Goal: Task Accomplishment & Management: Use online tool/utility

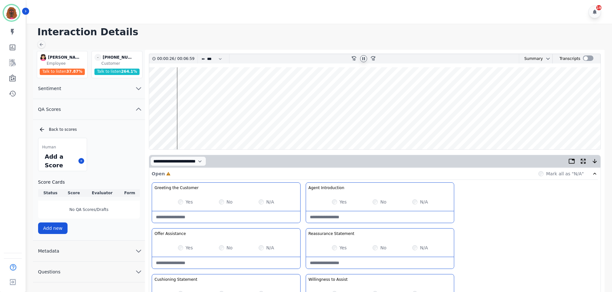
click at [365, 57] on icon at bounding box center [363, 58] width 5 height 5
click at [159, 129] on wave at bounding box center [375, 108] width 452 height 82
click at [155, 86] on wave at bounding box center [375, 108] width 452 height 82
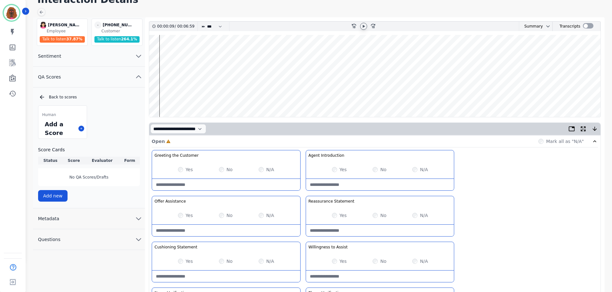
scroll to position [32, 0]
click at [153, 96] on wave at bounding box center [375, 76] width 452 height 82
click at [160, 97] on wave at bounding box center [375, 76] width 452 height 82
click at [365, 27] on icon at bounding box center [363, 26] width 5 height 5
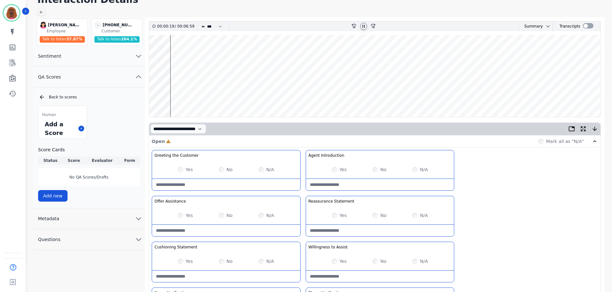
click at [365, 27] on icon at bounding box center [363, 26] width 5 height 5
click at [168, 55] on wave at bounding box center [375, 76] width 452 height 82
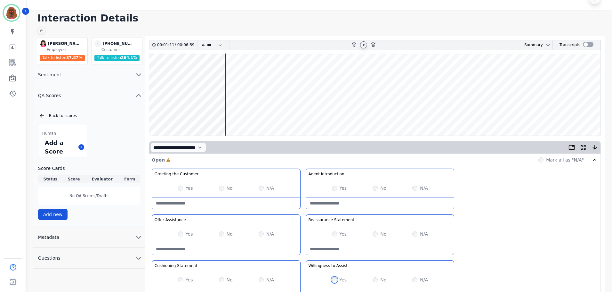
scroll to position [0, 0]
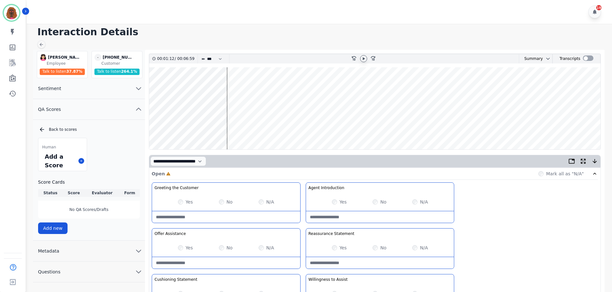
click at [230, 87] on wave at bounding box center [375, 108] width 452 height 82
click at [237, 128] on wave at bounding box center [375, 108] width 452 height 82
drag, startPoint x: 246, startPoint y: 129, endPoint x: 249, endPoint y: 142, distance: 12.7
click at [246, 130] on wave at bounding box center [375, 108] width 452 height 82
click at [257, 129] on wave at bounding box center [375, 108] width 452 height 82
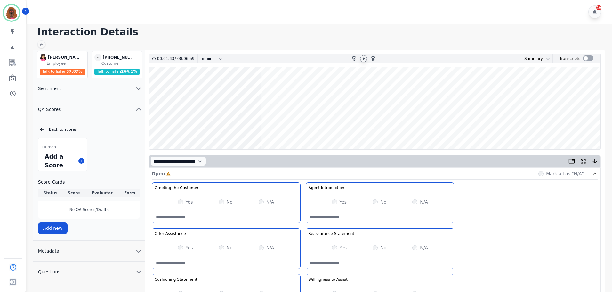
click at [268, 129] on wave at bounding box center [375, 108] width 452 height 82
click at [282, 128] on wave at bounding box center [375, 108] width 452 height 82
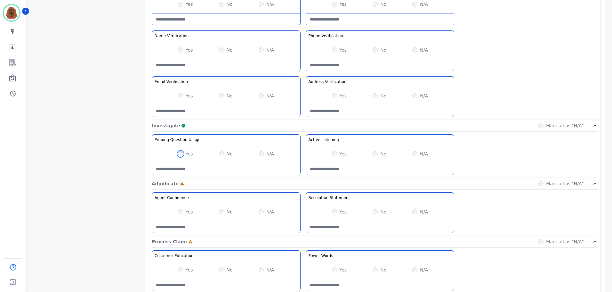
scroll to position [289, 0]
click at [364, 168] on Listening-note at bounding box center [380, 169] width 148 height 12
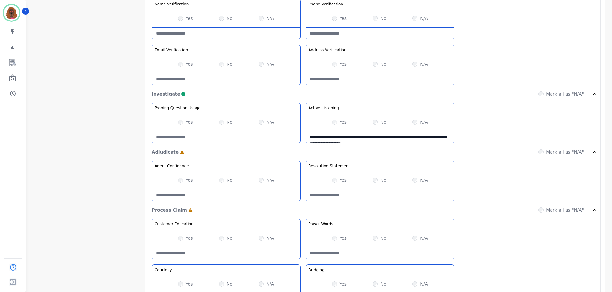
scroll to position [321, 0]
type Listening-note "**********"
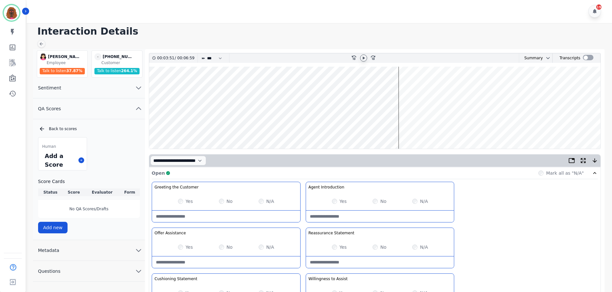
scroll to position [0, 0]
click at [422, 88] on wave at bounding box center [375, 108] width 452 height 82
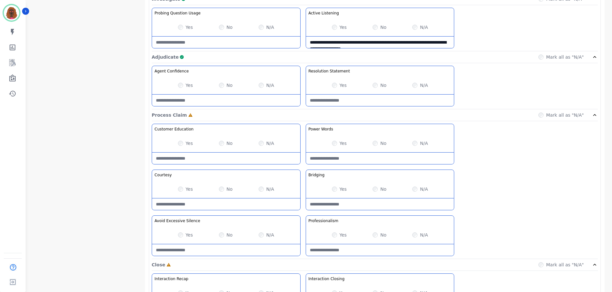
scroll to position [416, 0]
click at [180, 192] on div "Yes No N/A" at bounding box center [226, 189] width 148 height 18
click at [183, 188] on div "Yes" at bounding box center [185, 188] width 15 height 6
click at [365, 202] on Claim-Bridging-note at bounding box center [380, 204] width 148 height 12
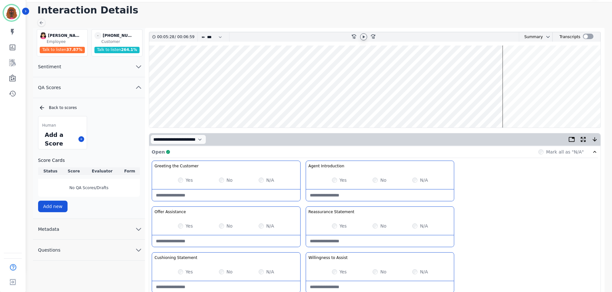
scroll to position [21, 0]
type Claim-Bridging-note "**********"
click at [510, 107] on wave at bounding box center [375, 87] width 452 height 82
click at [514, 108] on wave at bounding box center [375, 87] width 452 height 82
click at [515, 106] on wave at bounding box center [375, 87] width 452 height 82
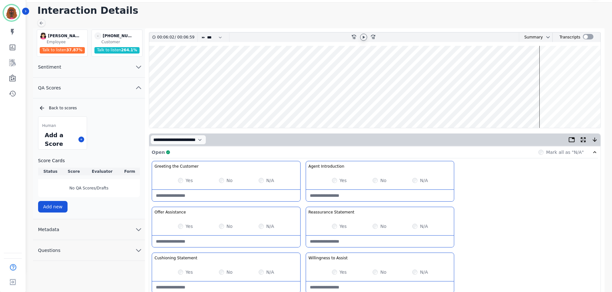
click at [530, 107] on wave at bounding box center [375, 87] width 452 height 82
click at [537, 67] on wave at bounding box center [375, 87] width 452 height 82
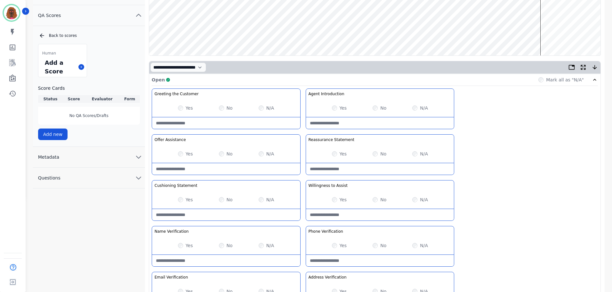
scroll to position [0, 0]
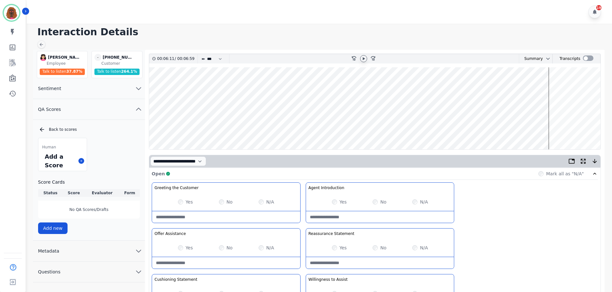
click at [550, 126] on wave at bounding box center [375, 108] width 452 height 82
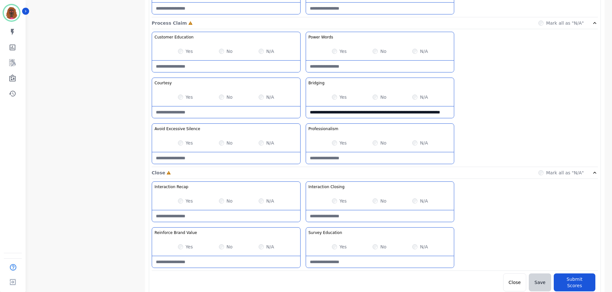
scroll to position [508, 0]
click at [369, 72] on div "**********" at bounding box center [375, 98] width 447 height 135
click at [374, 66] on Words-note at bounding box center [380, 66] width 148 height 12
type Words-note "**********"
click at [224, 215] on Recap-note at bounding box center [226, 216] width 148 height 12
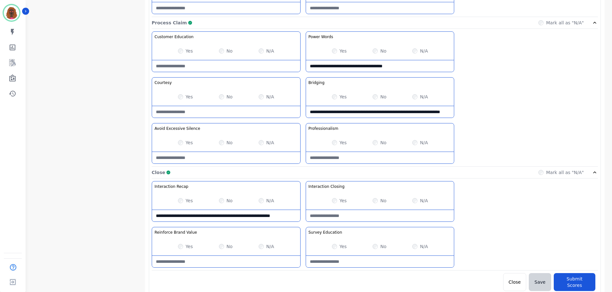
scroll to position [4, 0]
type Recap-note "**********"
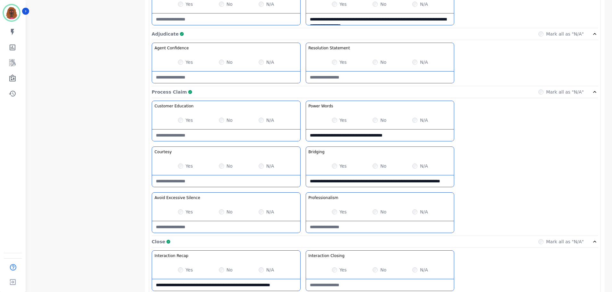
scroll to position [508, 0]
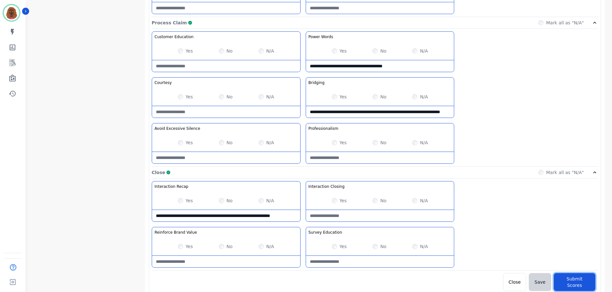
drag, startPoint x: 572, startPoint y: 274, endPoint x: 556, endPoint y: 259, distance: 21.8
click at [572, 274] on button "Submit Scores" at bounding box center [575, 282] width 42 height 18
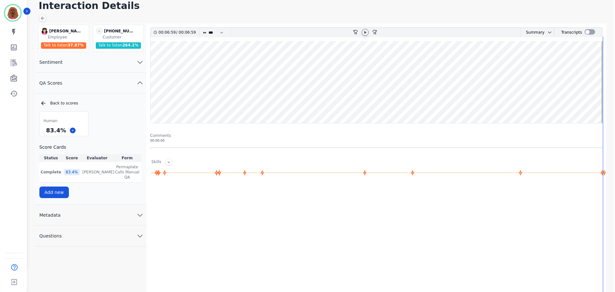
scroll to position [0, 0]
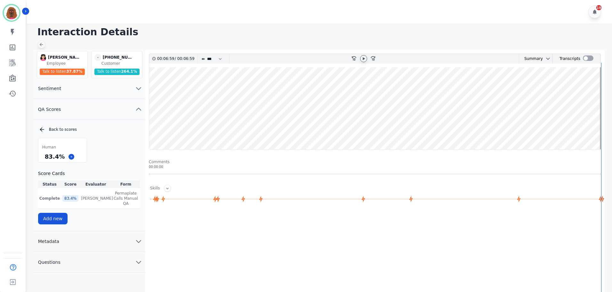
click at [42, 46] on icon at bounding box center [41, 44] width 5 height 5
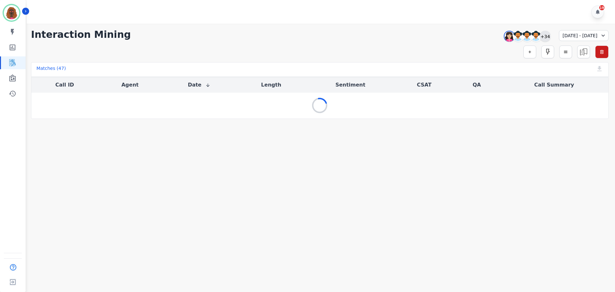
click at [540, 35] on div "+34" at bounding box center [545, 36] width 11 height 11
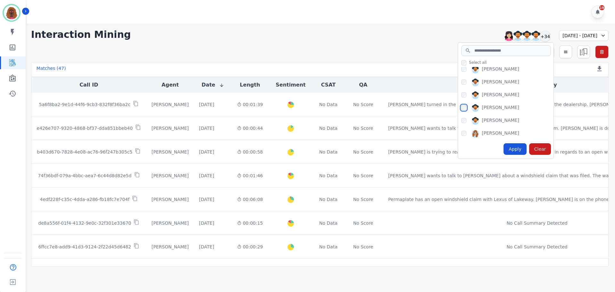
scroll to position [286, 0]
click at [504, 147] on div "Apply" at bounding box center [515, 149] width 23 height 12
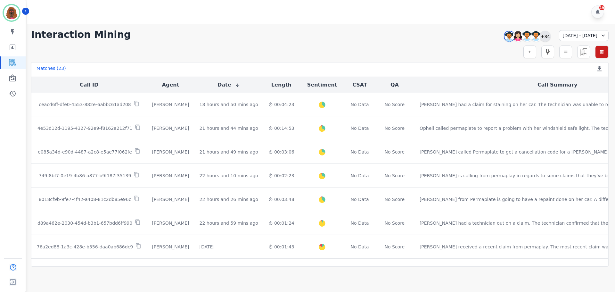
click at [540, 39] on div "+34" at bounding box center [545, 36] width 11 height 11
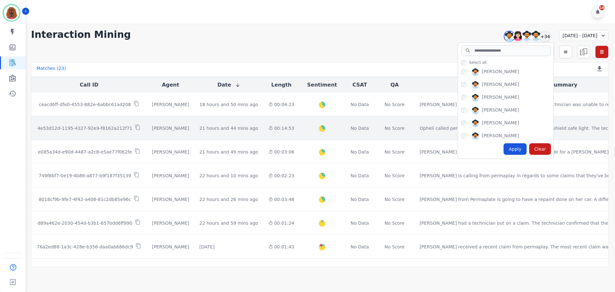
scroll to position [257, 0]
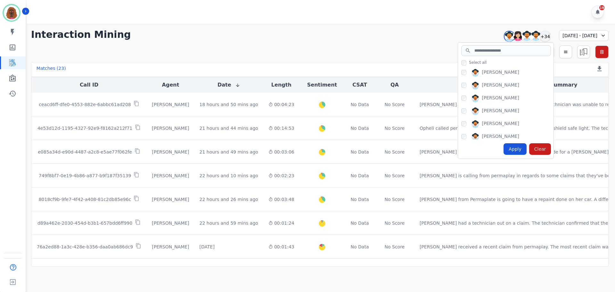
click at [405, 43] on div "Interaction Mining [PERSON_NAME] [PERSON_NAME] [PERSON_NAME] [PERSON_NAME] +34 …" at bounding box center [320, 145] width 590 height 243
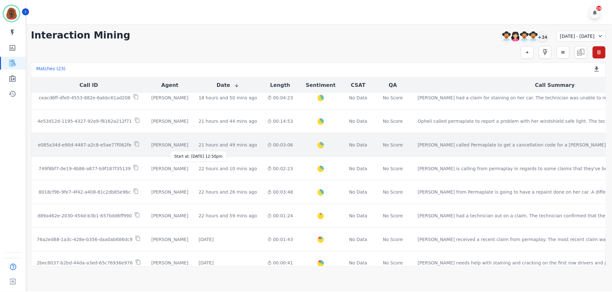
scroll to position [7, 0]
click at [214, 146] on div "21 hours and 49 mins ago" at bounding box center [229, 145] width 59 height 6
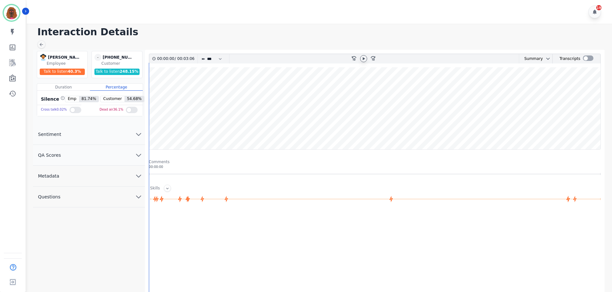
click at [364, 59] on icon at bounding box center [364, 58] width 2 height 3
click at [133, 151] on button "QA Scores" at bounding box center [89, 155] width 112 height 21
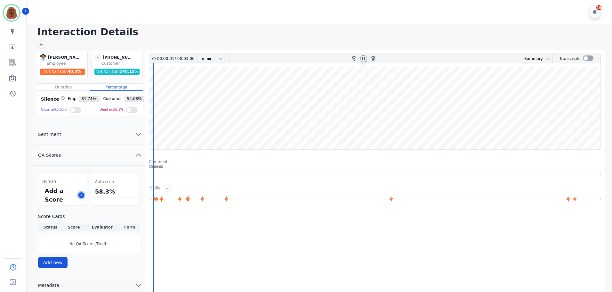
click at [81, 194] on icon at bounding box center [81, 195] width 2 height 2
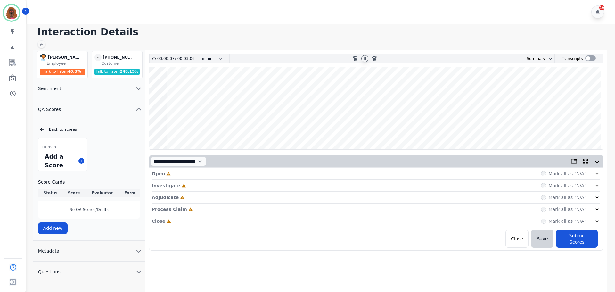
click at [359, 173] on div "Open Incomplete Mark all as "N/A"" at bounding box center [376, 174] width 449 height 12
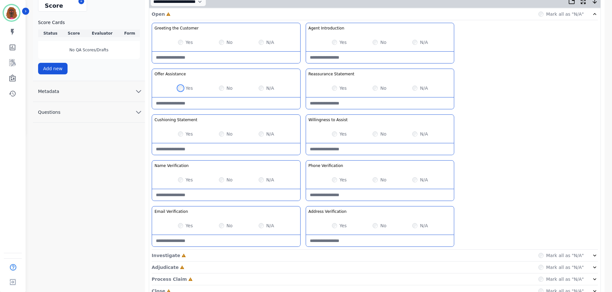
scroll to position [160, 0]
click at [346, 258] on div "Investigate Incomplete Mark all as "N/A"" at bounding box center [375, 255] width 447 height 12
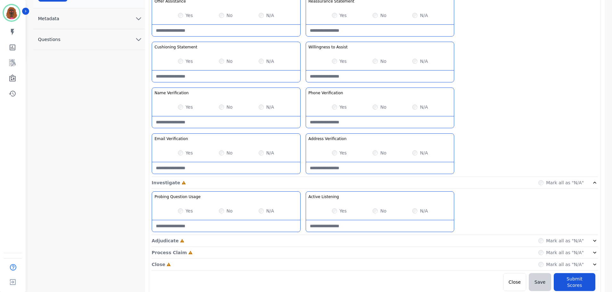
click at [314, 237] on div "Adjudicate Incomplete Mark all as "N/A"" at bounding box center [375, 241] width 447 height 12
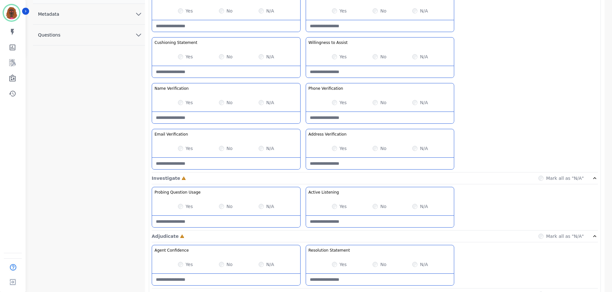
scroll to position [278, 0]
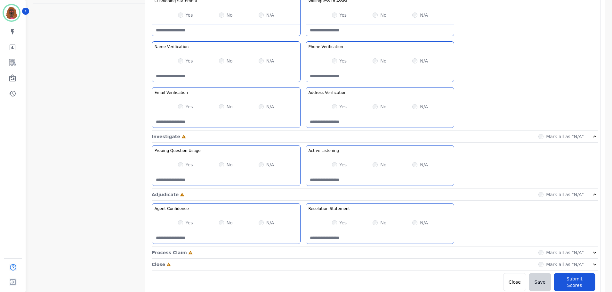
click at [298, 252] on div "Process Claim Incomplete Mark all as "N/A"" at bounding box center [375, 253] width 447 height 12
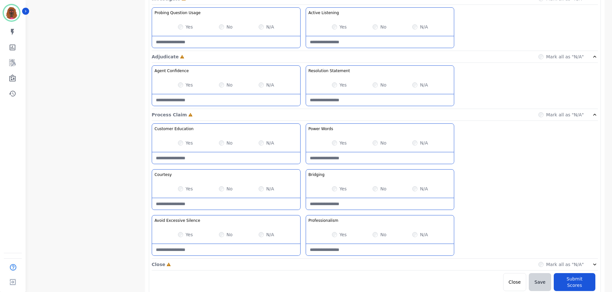
click at [301, 265] on div "Close Incomplete Mark all as "N/A"" at bounding box center [375, 265] width 447 height 12
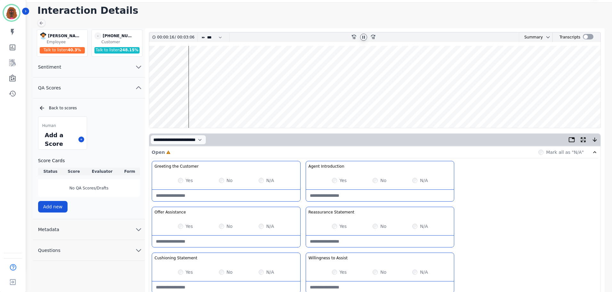
scroll to position [0, 0]
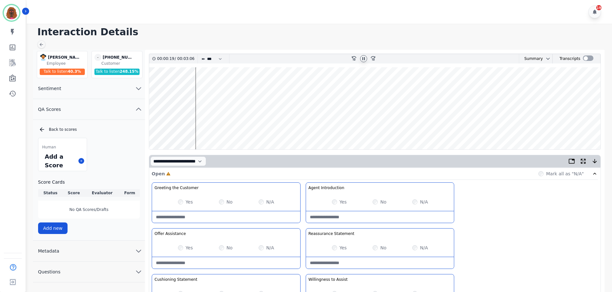
click at [198, 88] on wave at bounding box center [375, 108] width 452 height 82
click at [243, 87] on wave at bounding box center [375, 108] width 452 height 82
click at [283, 86] on wave at bounding box center [375, 108] width 452 height 82
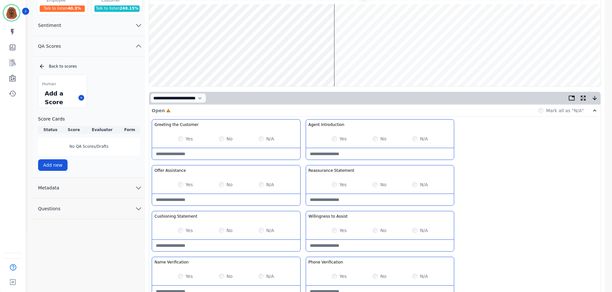
scroll to position [64, 0]
click at [363, 196] on Statement-note at bounding box center [380, 199] width 148 height 12
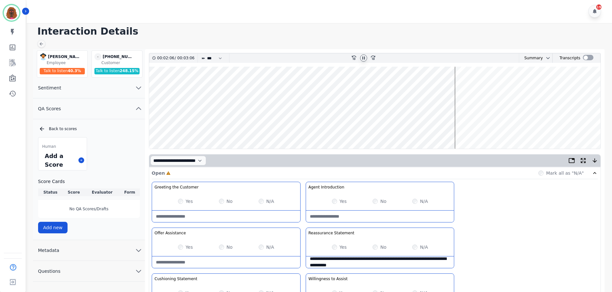
scroll to position [0, 0]
type Statement-note "**********"
click at [466, 87] on wave at bounding box center [375, 108] width 452 height 82
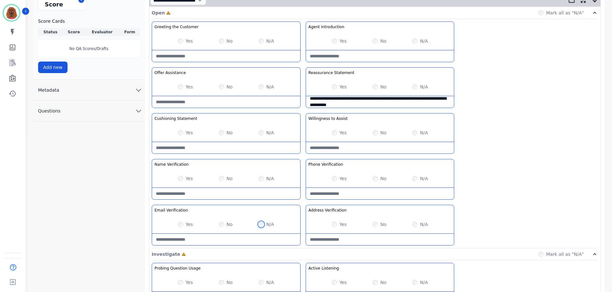
scroll to position [160, 0]
drag, startPoint x: 224, startPoint y: 147, endPoint x: 280, endPoint y: 136, distance: 57.4
click at [224, 147] on Statement-note at bounding box center [226, 148] width 148 height 12
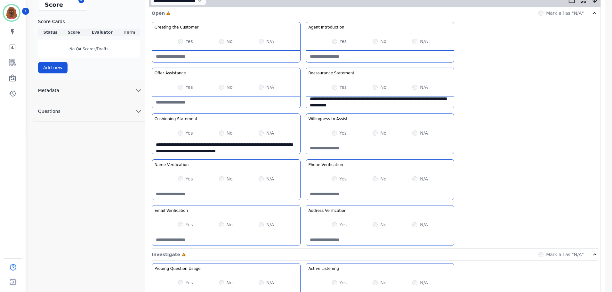
type Statement-note "**********"
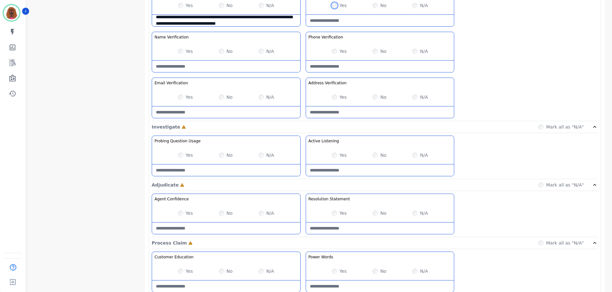
scroll to position [288, 0]
click at [201, 170] on Usage-note at bounding box center [226, 170] width 148 height 12
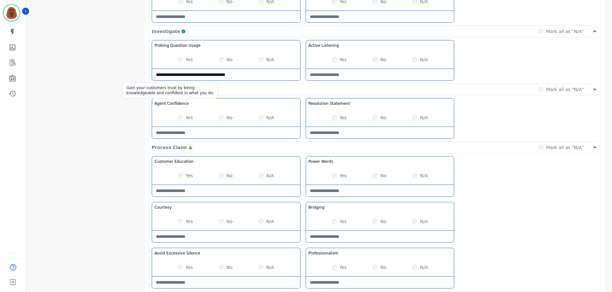
scroll to position [384, 0]
type Usage-note "**********"
click at [353, 130] on Statement-note at bounding box center [380, 132] width 148 height 12
click at [334, 133] on Statement-note at bounding box center [380, 132] width 148 height 12
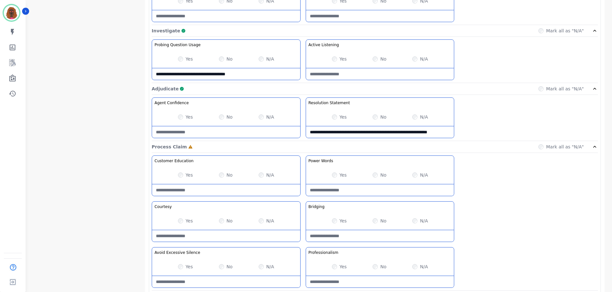
scroll to position [4, 0]
type Statement-note "**********"
drag, startPoint x: 254, startPoint y: 68, endPoint x: 259, endPoint y: 69, distance: 4.5
click at [254, 68] on Usage-note "**********" at bounding box center [226, 74] width 148 height 12
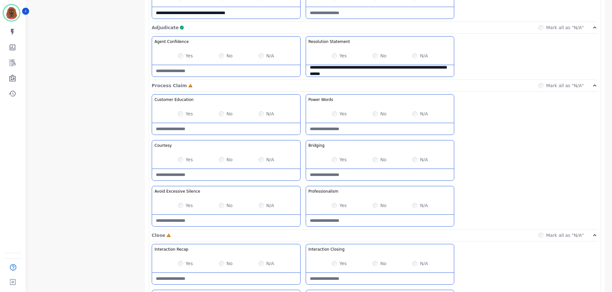
scroll to position [445, 0]
type Usage-note "**********"
click at [335, 209] on div "Yes No N/A" at bounding box center [380, 206] width 148 height 18
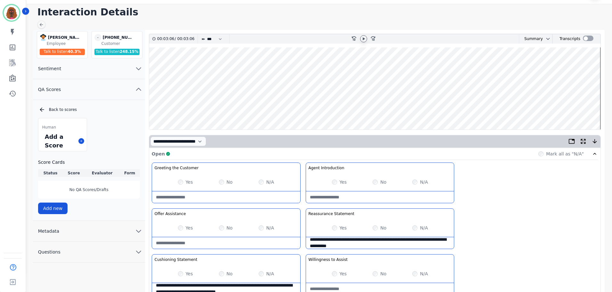
scroll to position [0, 0]
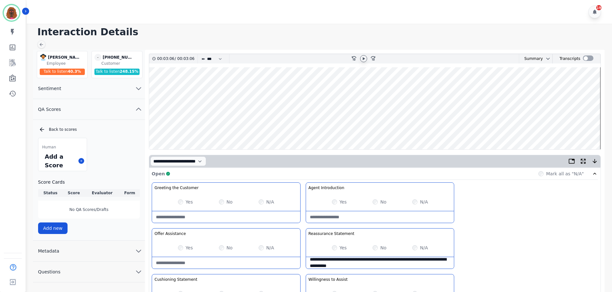
click at [365, 56] on icon at bounding box center [363, 58] width 5 height 5
click at [363, 125] on wave at bounding box center [375, 108] width 452 height 82
click at [382, 129] on wave at bounding box center [375, 108] width 452 height 82
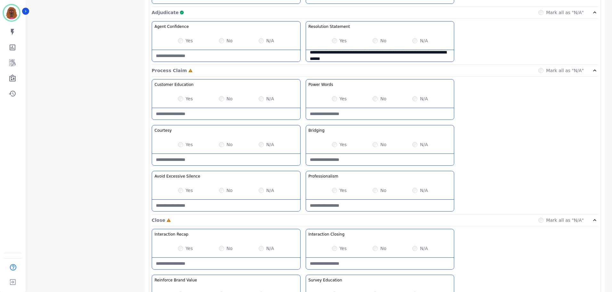
scroll to position [508, 0]
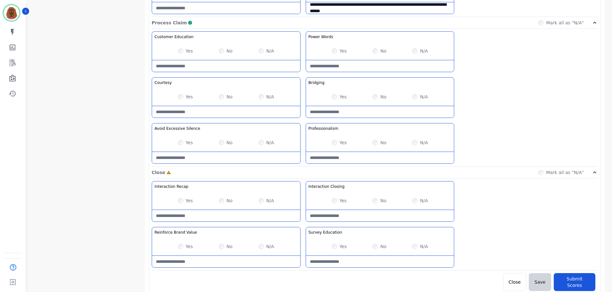
click at [365, 115] on Claim-Bridging-note at bounding box center [380, 112] width 148 height 12
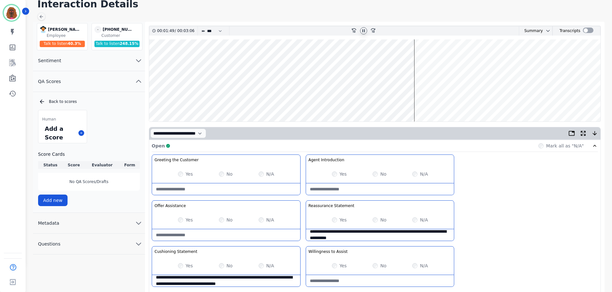
click at [376, 60] on wave at bounding box center [375, 80] width 452 height 82
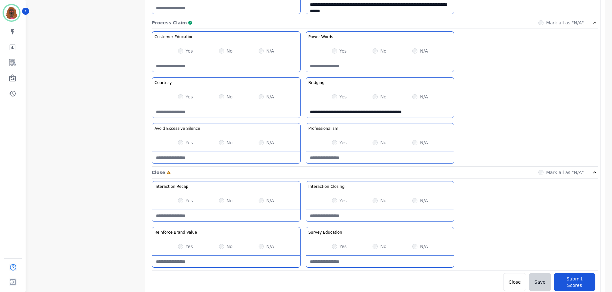
click at [432, 114] on Claim-Bridging-note "**********" at bounding box center [380, 112] width 148 height 12
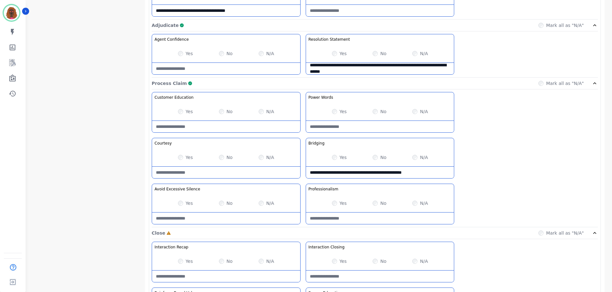
scroll to position [448, 0]
drag, startPoint x: 358, startPoint y: 172, endPoint x: 531, endPoint y: 171, distance: 172.7
click at [531, 171] on div "**********" at bounding box center [375, 158] width 447 height 135
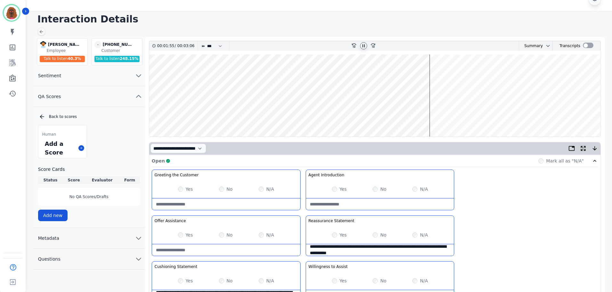
scroll to position [0, 0]
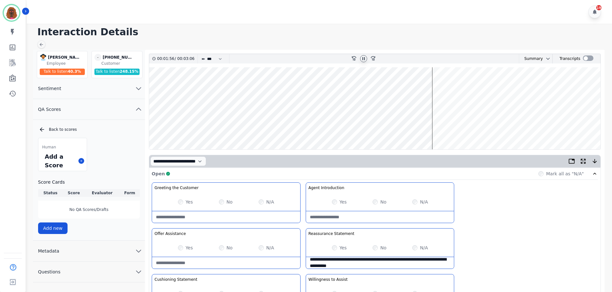
type Claim-Bridging-note "**********"
click at [586, 130] on wave at bounding box center [375, 108] width 452 height 82
click at [580, 131] on wave at bounding box center [375, 108] width 452 height 82
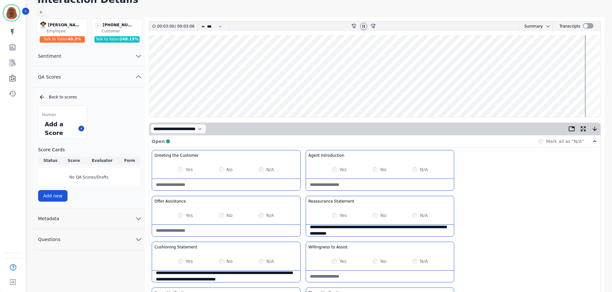
scroll to position [32, 0]
click at [548, 96] on wave at bounding box center [375, 76] width 452 height 82
click at [544, 97] on wave at bounding box center [375, 76] width 452 height 82
click at [564, 56] on wave at bounding box center [375, 76] width 452 height 82
click at [571, 94] on wave at bounding box center [375, 76] width 452 height 82
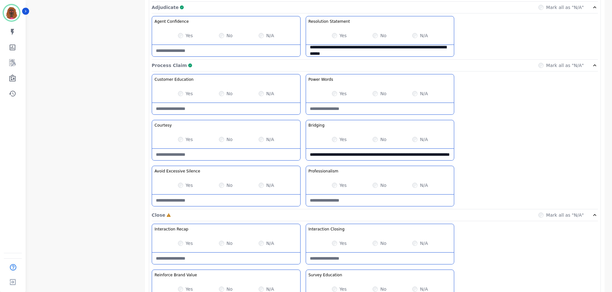
scroll to position [508, 0]
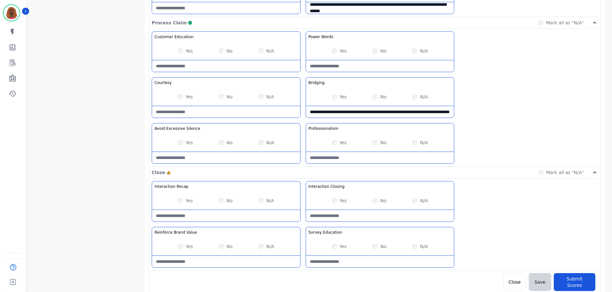
click at [373, 200] on div "No" at bounding box center [380, 200] width 14 height 6
click at [376, 198] on div "No" at bounding box center [380, 200] width 14 height 6
click at [368, 213] on Closing-note at bounding box center [380, 216] width 148 height 12
type Closing-note "**********"
click at [209, 215] on Recap-note at bounding box center [226, 216] width 148 height 12
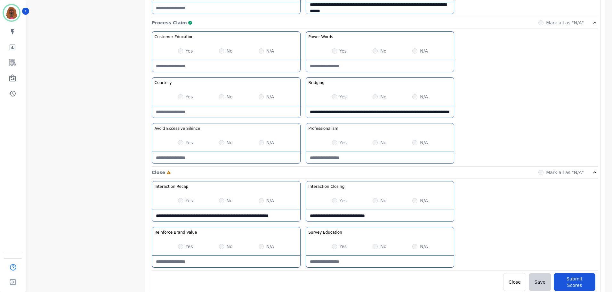
click at [203, 213] on Recap-note "**********" at bounding box center [226, 216] width 148 height 12
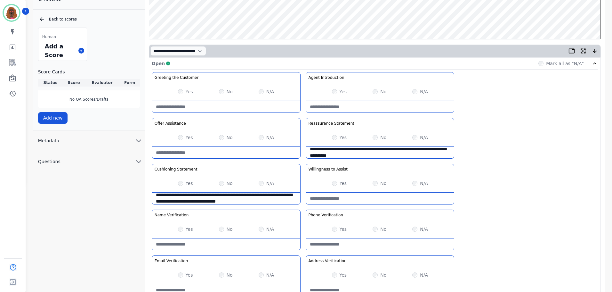
type Recap-note "**********"
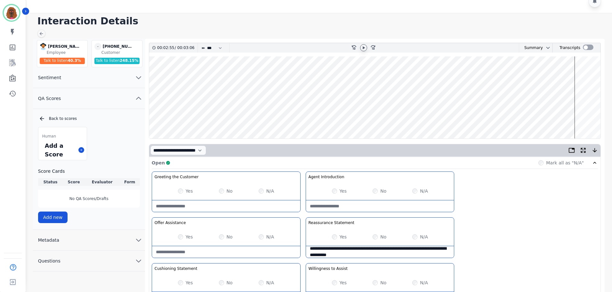
scroll to position [0, 0]
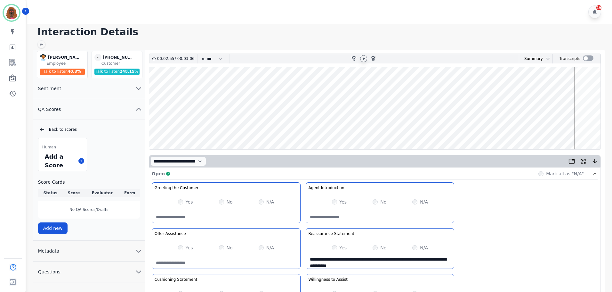
click at [364, 59] on icon at bounding box center [364, 58] width 2 height 3
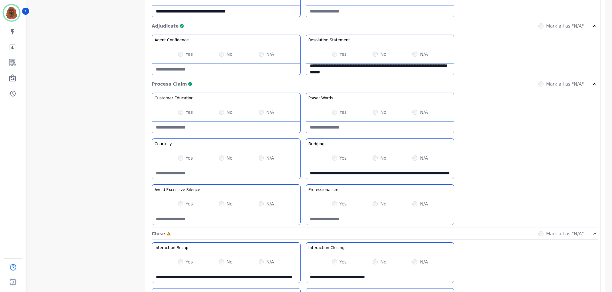
scroll to position [508, 0]
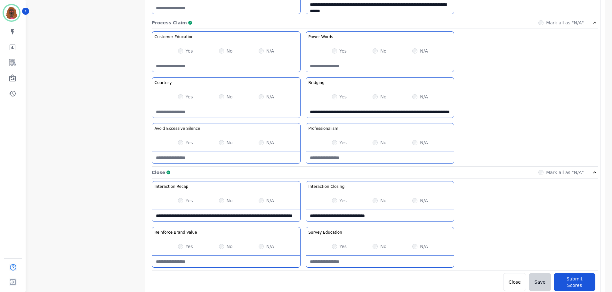
click at [361, 264] on Education-note at bounding box center [380, 262] width 148 height 12
type Education-note "**********"
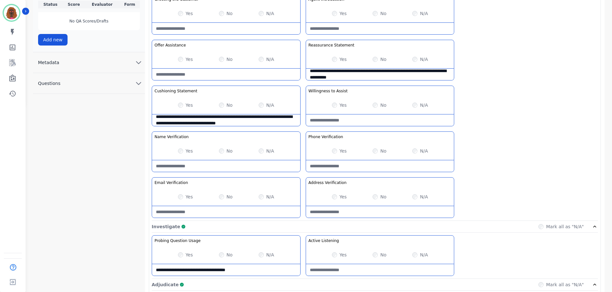
scroll to position [188, 0]
drag, startPoint x: 387, startPoint y: 178, endPoint x: 466, endPoint y: 227, distance: 93.1
click at [457, 221] on div "**********" at bounding box center [375, 295] width 452 height 631
click at [503, 146] on div "**********" at bounding box center [375, 107] width 447 height 227
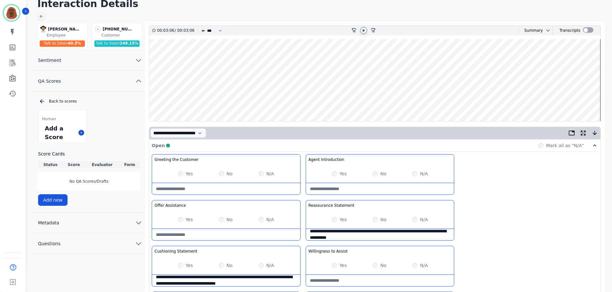
scroll to position [28, 0]
drag, startPoint x: 151, startPoint y: 99, endPoint x: 218, endPoint y: 77, distance: 70.4
click at [151, 99] on wave at bounding box center [375, 80] width 452 height 82
click at [362, 29] on icon at bounding box center [363, 30] width 5 height 5
click at [580, 99] on wave at bounding box center [375, 80] width 452 height 82
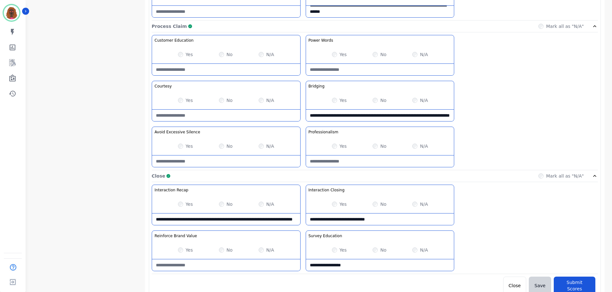
scroll to position [508, 0]
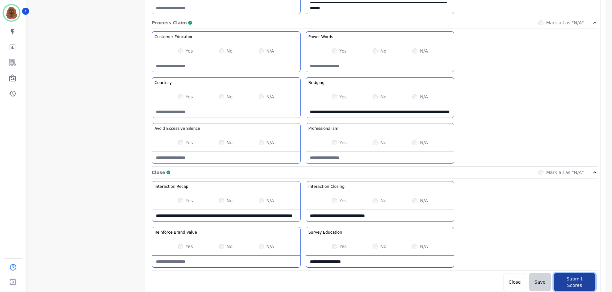
click at [570, 275] on button "Submit Scores" at bounding box center [575, 282] width 42 height 18
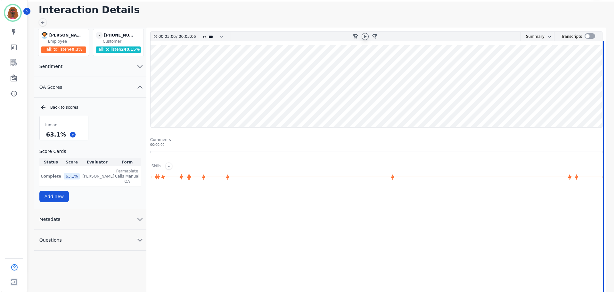
scroll to position [0, 0]
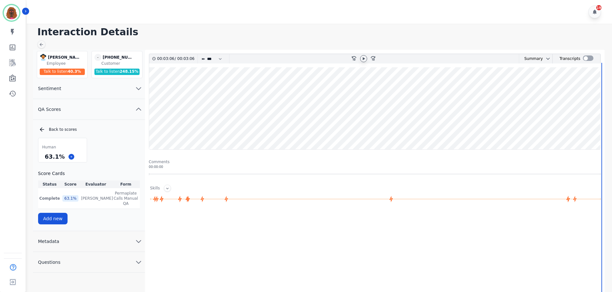
click at [37, 45] on div "Interaction Details [PERSON_NAME] [PERSON_NAME] Employee Talk to listen 40.3 % …" at bounding box center [319, 184] width 588 height 321
click at [39, 44] on icon at bounding box center [41, 44] width 5 height 5
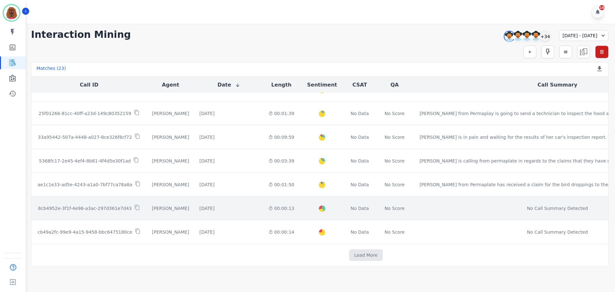
scroll to position [325, 0]
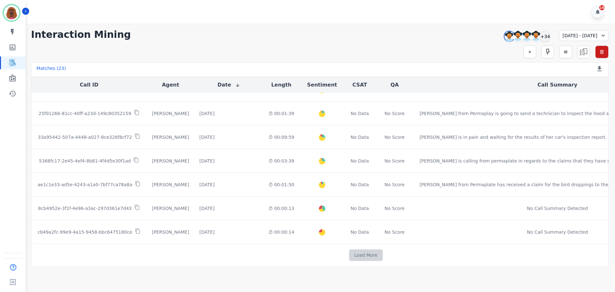
click at [349, 251] on button "Load More" at bounding box center [366, 255] width 34 height 12
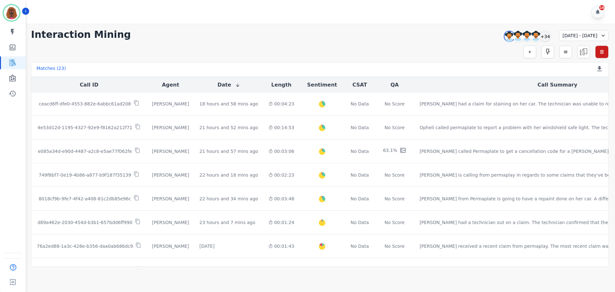
scroll to position [0, 0]
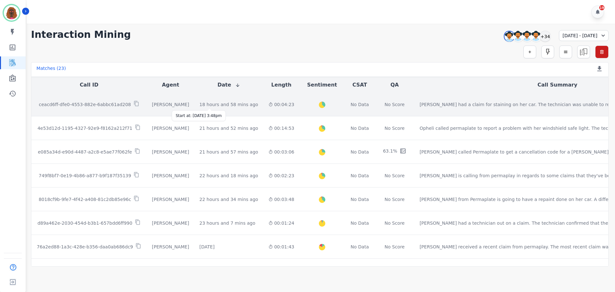
click at [201, 103] on div "18 hours and 58 mins ago" at bounding box center [229, 104] width 59 height 6
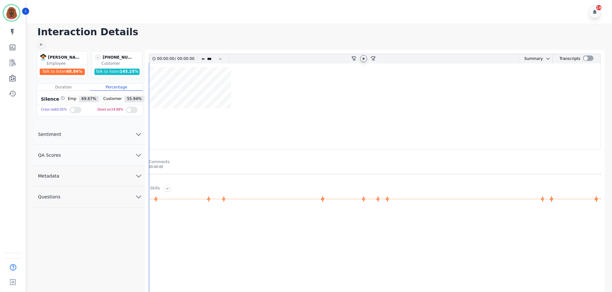
click at [363, 59] on icon at bounding box center [364, 58] width 2 height 3
click at [364, 58] on icon at bounding box center [363, 58] width 5 height 5
click at [135, 160] on button "QA Scores" at bounding box center [89, 155] width 112 height 21
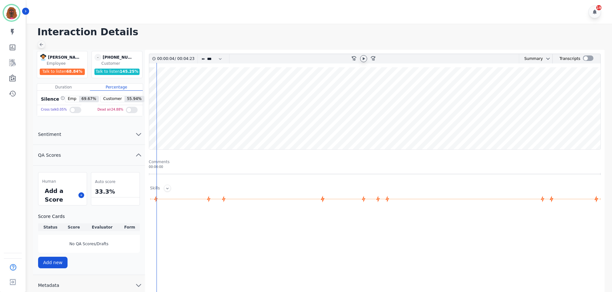
click at [40, 45] on icon at bounding box center [42, 45] width 4 height 4
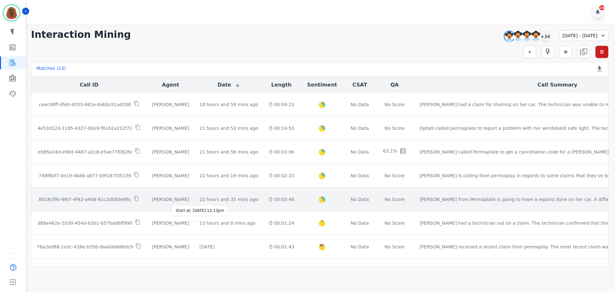
click at [203, 197] on div "22 hours and 35 mins ago" at bounding box center [229, 199] width 59 height 6
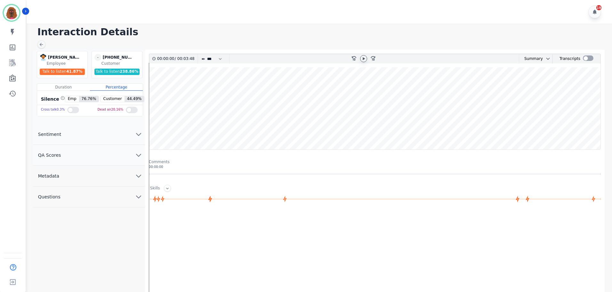
click at [364, 57] on icon at bounding box center [363, 58] width 5 height 5
click at [132, 160] on button "QA Scores" at bounding box center [89, 155] width 112 height 21
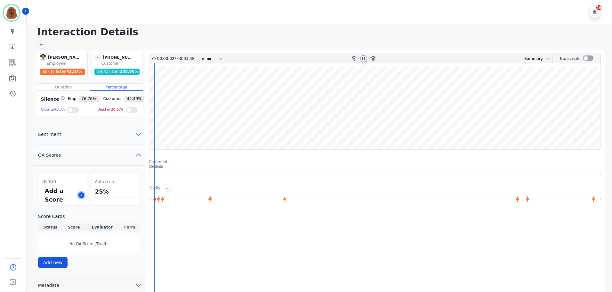
click at [80, 194] on icon at bounding box center [81, 194] width 3 height 3
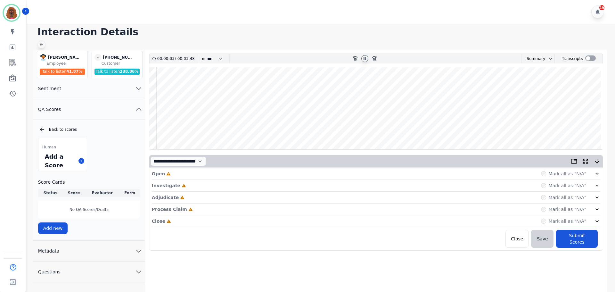
click at [44, 46] on icon at bounding box center [41, 44] width 5 height 5
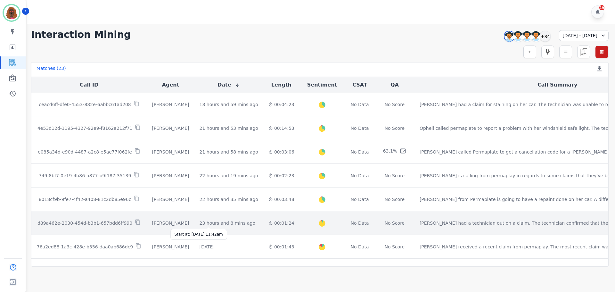
click at [200, 221] on div "23 hours and 8 mins ago" at bounding box center [228, 223] width 56 height 6
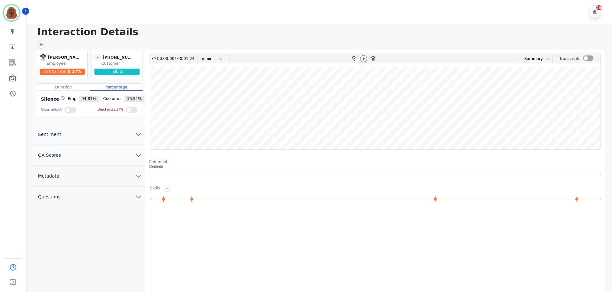
click at [365, 58] on icon at bounding box center [363, 58] width 5 height 5
click at [39, 44] on icon at bounding box center [41, 44] width 5 height 5
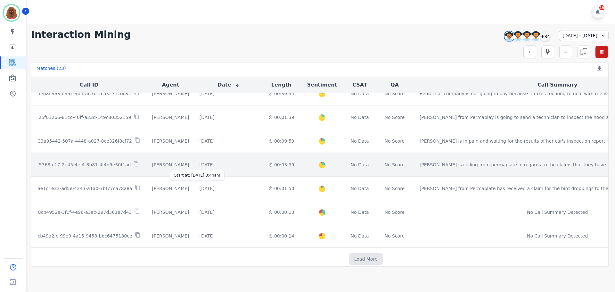
scroll to position [320, 0]
click at [210, 161] on div "[DATE]" at bounding box center [207, 164] width 15 height 6
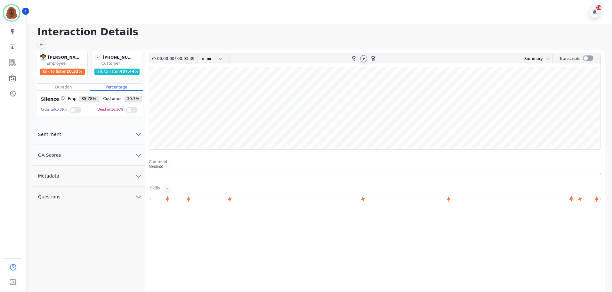
click at [363, 60] on icon at bounding box center [363, 58] width 5 height 5
click at [160, 88] on wave at bounding box center [375, 108] width 452 height 82
click at [223, 89] on wave at bounding box center [375, 108] width 452 height 82
click at [41, 44] on icon at bounding box center [41, 44] width 5 height 5
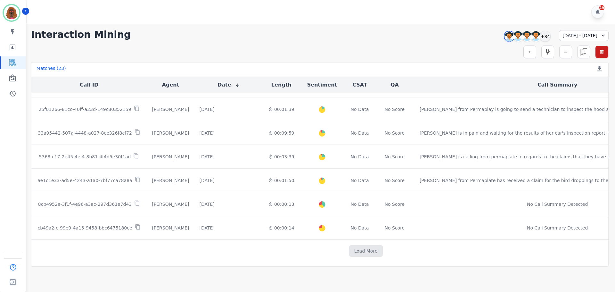
scroll to position [330, 0]
click at [300, 250] on div "Load More" at bounding box center [366, 251] width 669 height 12
click at [349, 245] on button "Load More" at bounding box center [366, 251] width 34 height 12
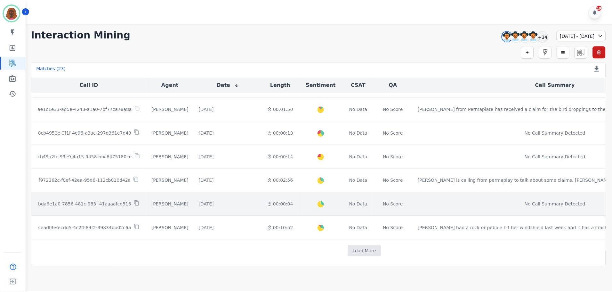
scroll to position [401, 0]
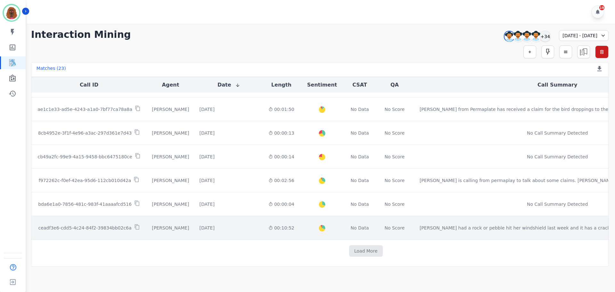
click at [210, 226] on div "[DATE] Start at: [GEOGRAPHIC_DATA][DATE] 10:33am" at bounding box center [229, 228] width 59 height 6
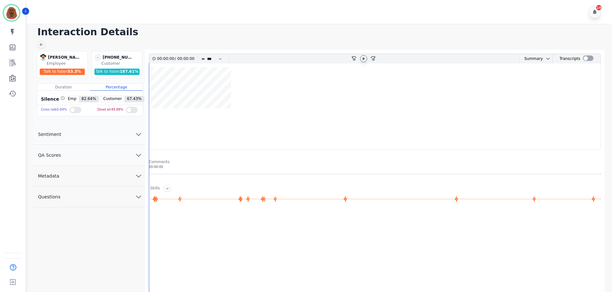
click at [362, 56] on icon at bounding box center [363, 58] width 5 height 5
click at [363, 57] on icon at bounding box center [364, 58] width 3 height 3
click at [132, 155] on button "QA Scores" at bounding box center [89, 155] width 112 height 21
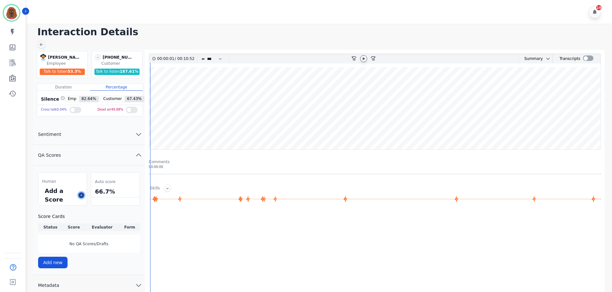
click at [82, 196] on icon at bounding box center [81, 194] width 3 height 3
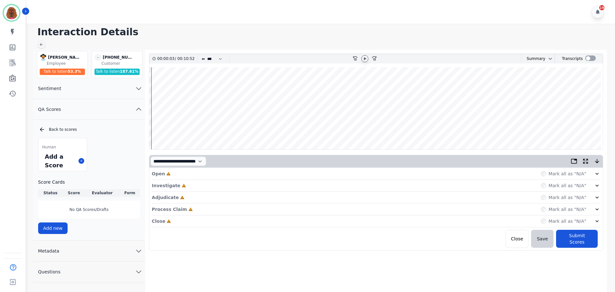
click at [344, 170] on div "Open Incomplete Mark all as "N/A"" at bounding box center [376, 174] width 449 height 12
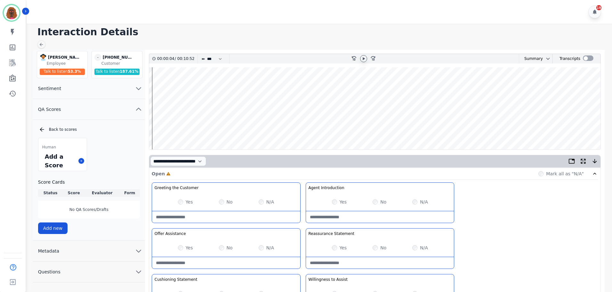
click at [184, 202] on div "Yes" at bounding box center [185, 202] width 15 height 6
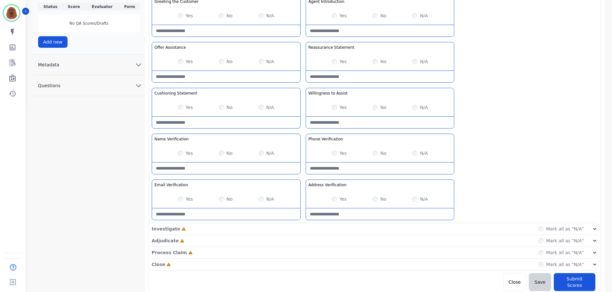
click at [324, 233] on div "Investigate Incomplete Mark all as "N/A"" at bounding box center [375, 229] width 447 height 12
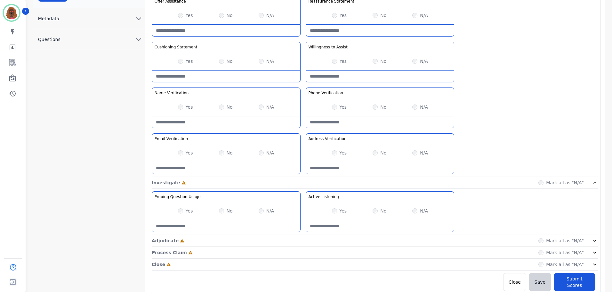
click at [304, 240] on div "Adjudicate Incomplete Mark all as "N/A"" at bounding box center [375, 241] width 447 height 12
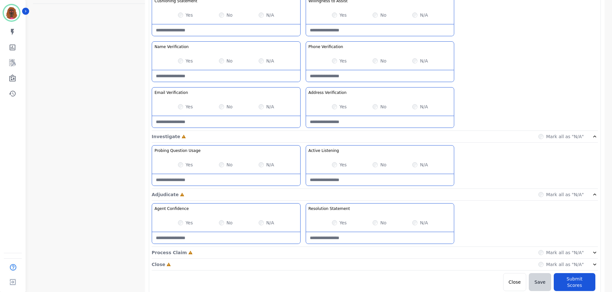
click at [303, 250] on div "Process Claim Incomplete Mark all as "N/A"" at bounding box center [375, 253] width 447 height 12
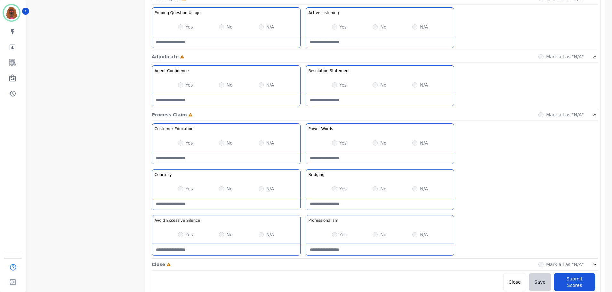
click at [300, 265] on div "Close Incomplete Mark all as "N/A"" at bounding box center [375, 265] width 447 height 12
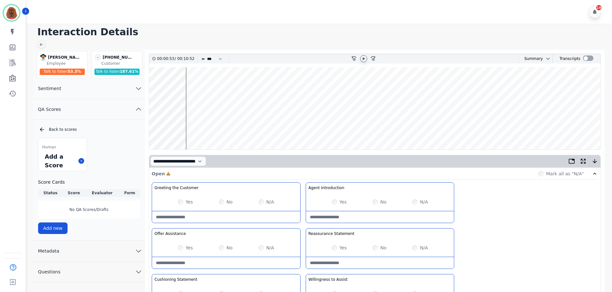
click at [363, 58] on icon at bounding box center [363, 58] width 5 height 5
